Goal: Book appointment/travel/reservation

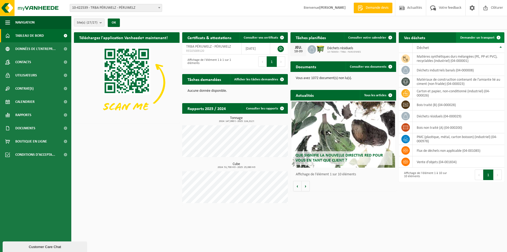
click at [471, 42] on link "Demander un transport" at bounding box center [480, 37] width 48 height 11
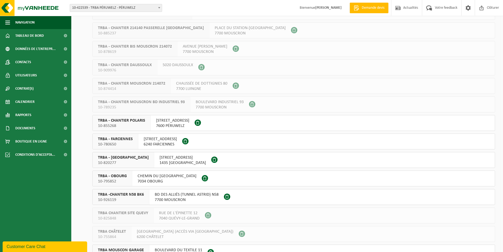
click at [202, 120] on div at bounding box center [199, 122] width 8 height 15
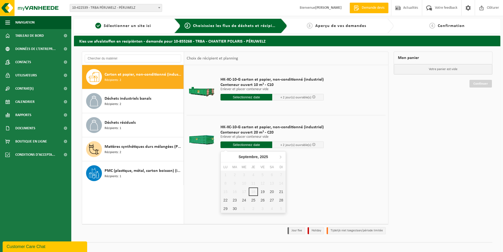
click at [258, 144] on input "text" at bounding box center [247, 144] width 52 height 7
click at [267, 193] on div "19" at bounding box center [262, 191] width 9 height 8
type input "à partir de 2025-09-19"
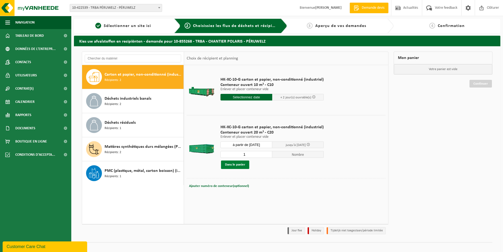
click at [235, 166] on button "Dans le panier" at bounding box center [235, 164] width 28 height 8
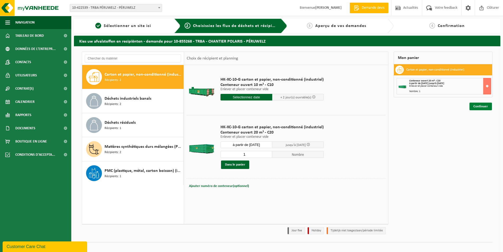
click at [484, 104] on link "Continuer" at bounding box center [481, 107] width 22 height 8
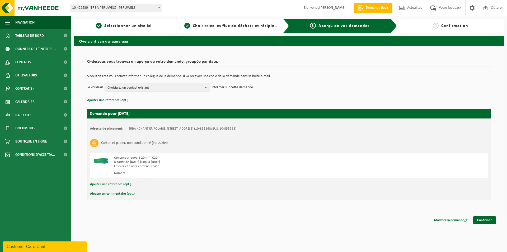
click at [108, 188] on div "Adresse de placement: TRBA - CHANTIER POLARIS, 7600 PÉRUWELZ, RUE DU GRAND VENT…" at bounding box center [289, 159] width 404 height 82
click at [108, 186] on button "Ajouter une référence (opt.)" at bounding box center [110, 184] width 41 height 7
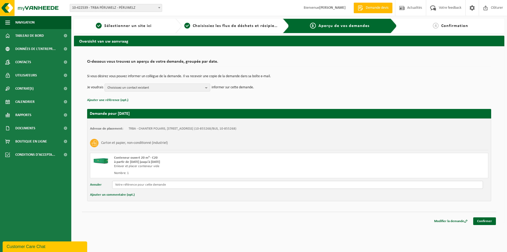
click at [124, 188] on input "text" at bounding box center [297, 185] width 371 height 8
type input "POL / TRBA"
click at [491, 222] on link "Confirmer" at bounding box center [485, 221] width 23 height 8
